Goal: Navigation & Orientation: Find specific page/section

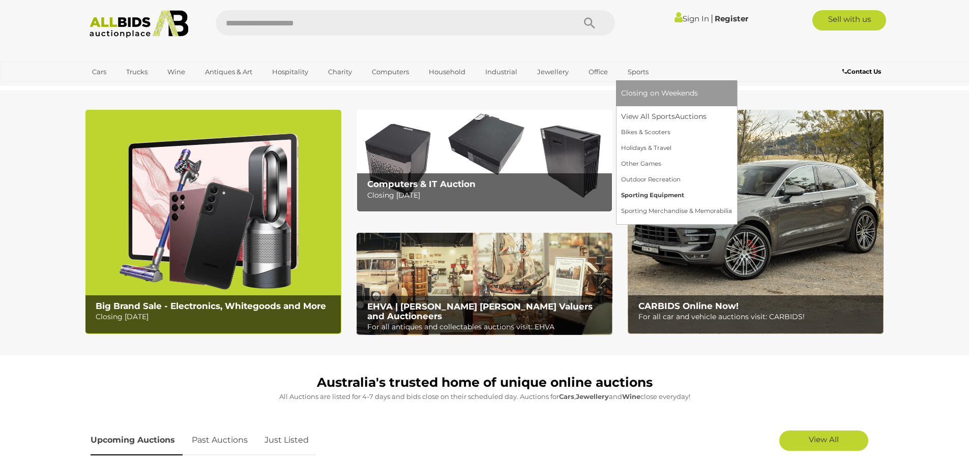
click at [642, 189] on link "Sporting Equipment" at bounding box center [676, 196] width 111 height 16
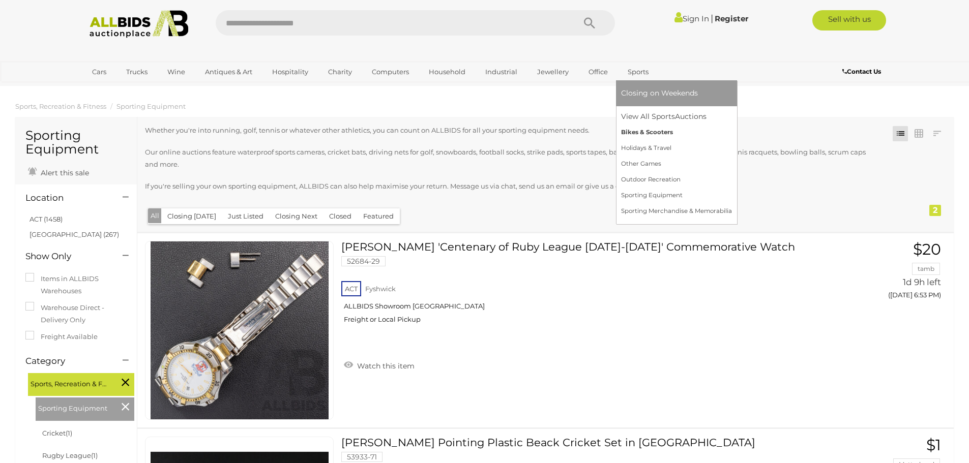
click at [636, 133] on link "Bikes & Scooters" at bounding box center [676, 133] width 111 height 16
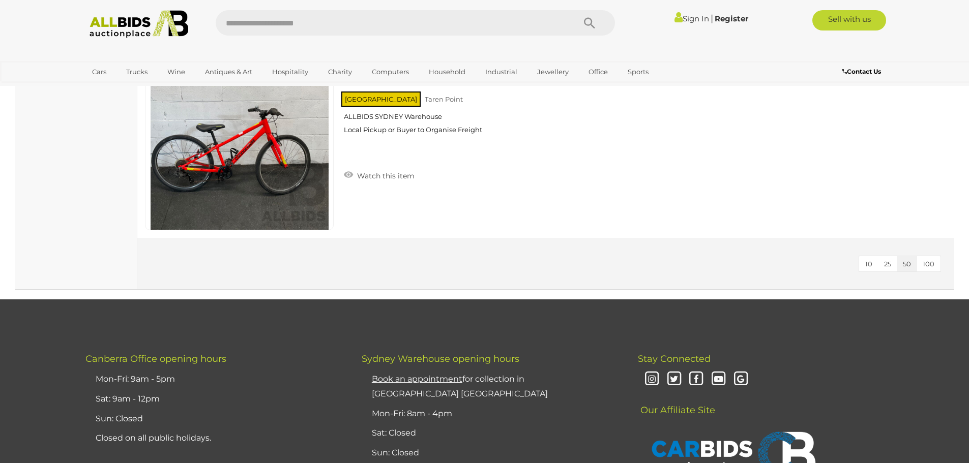
scroll to position [2086, 0]
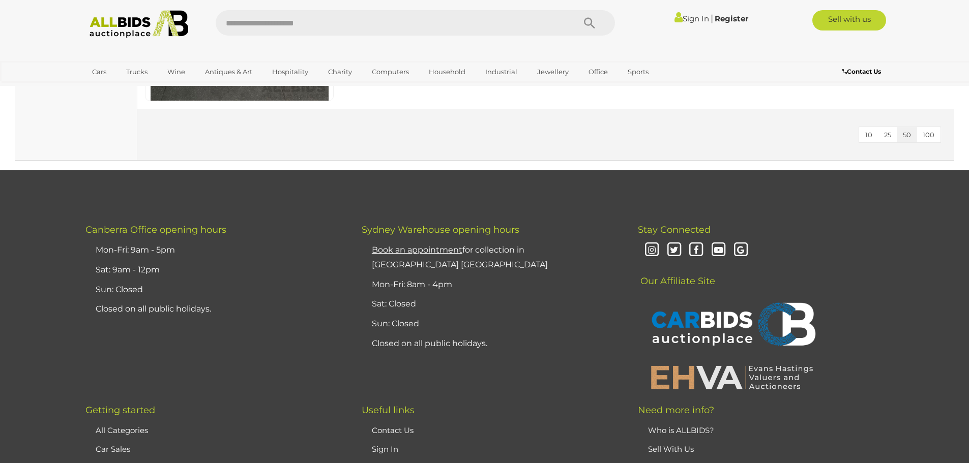
click at [151, 24] on img at bounding box center [139, 24] width 110 height 28
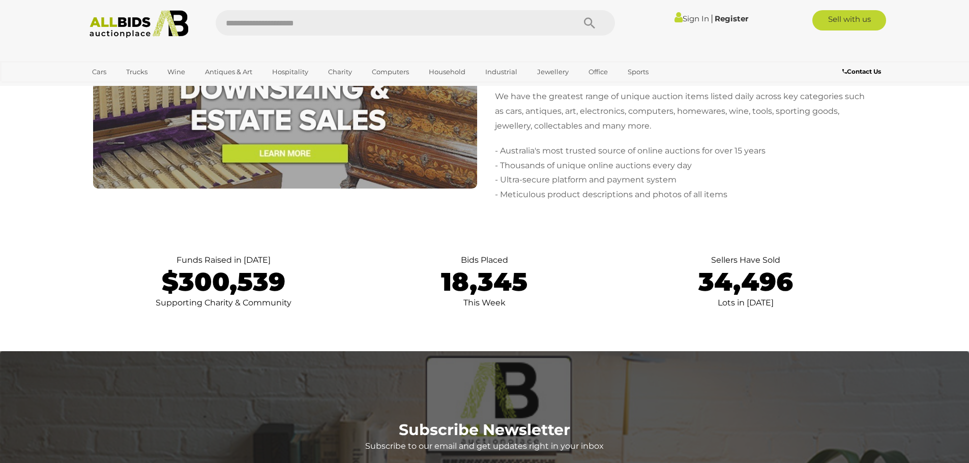
scroll to position [2136, 0]
